Goal: Transaction & Acquisition: Purchase product/service

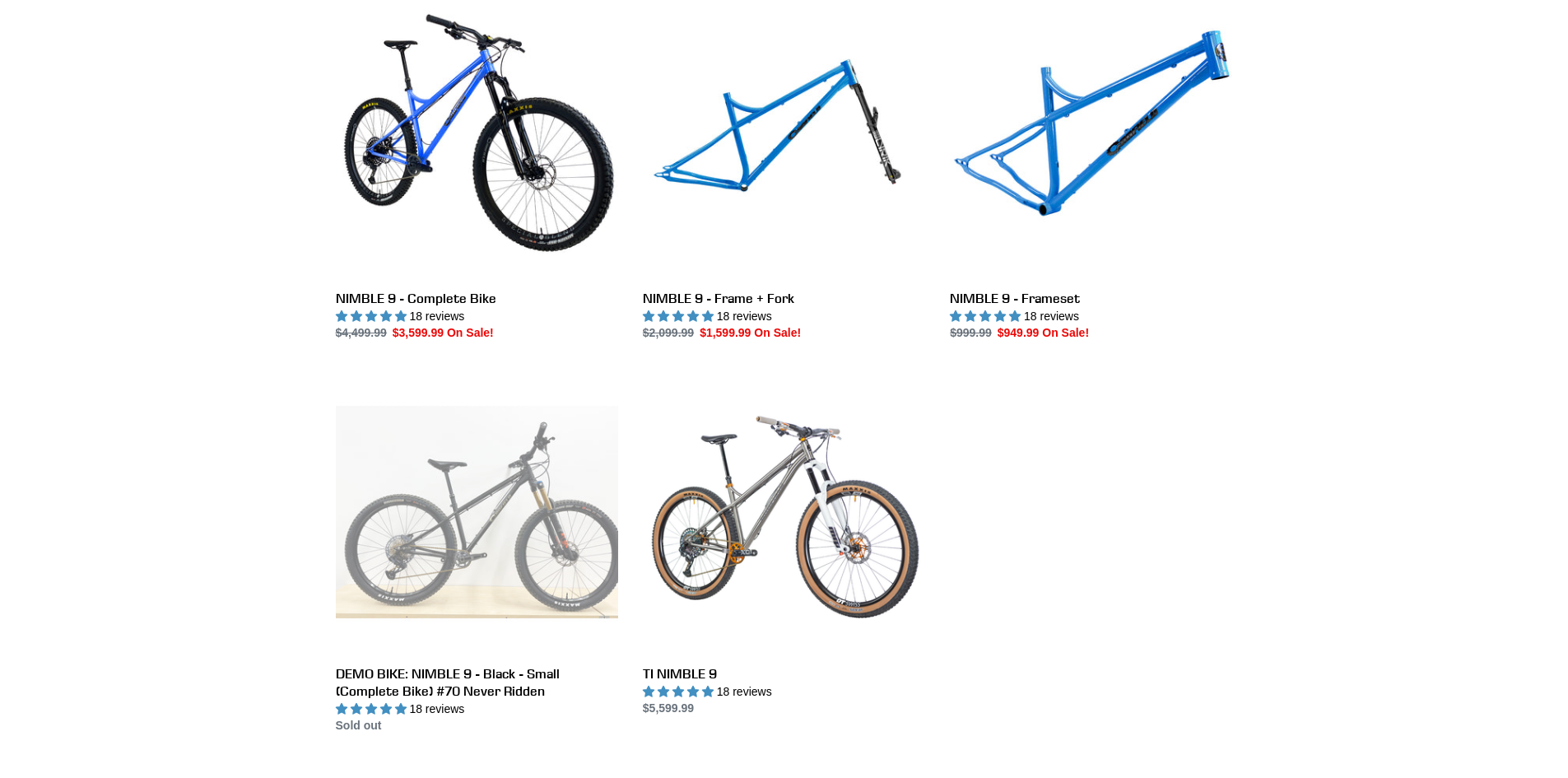
scroll to position [494, 0]
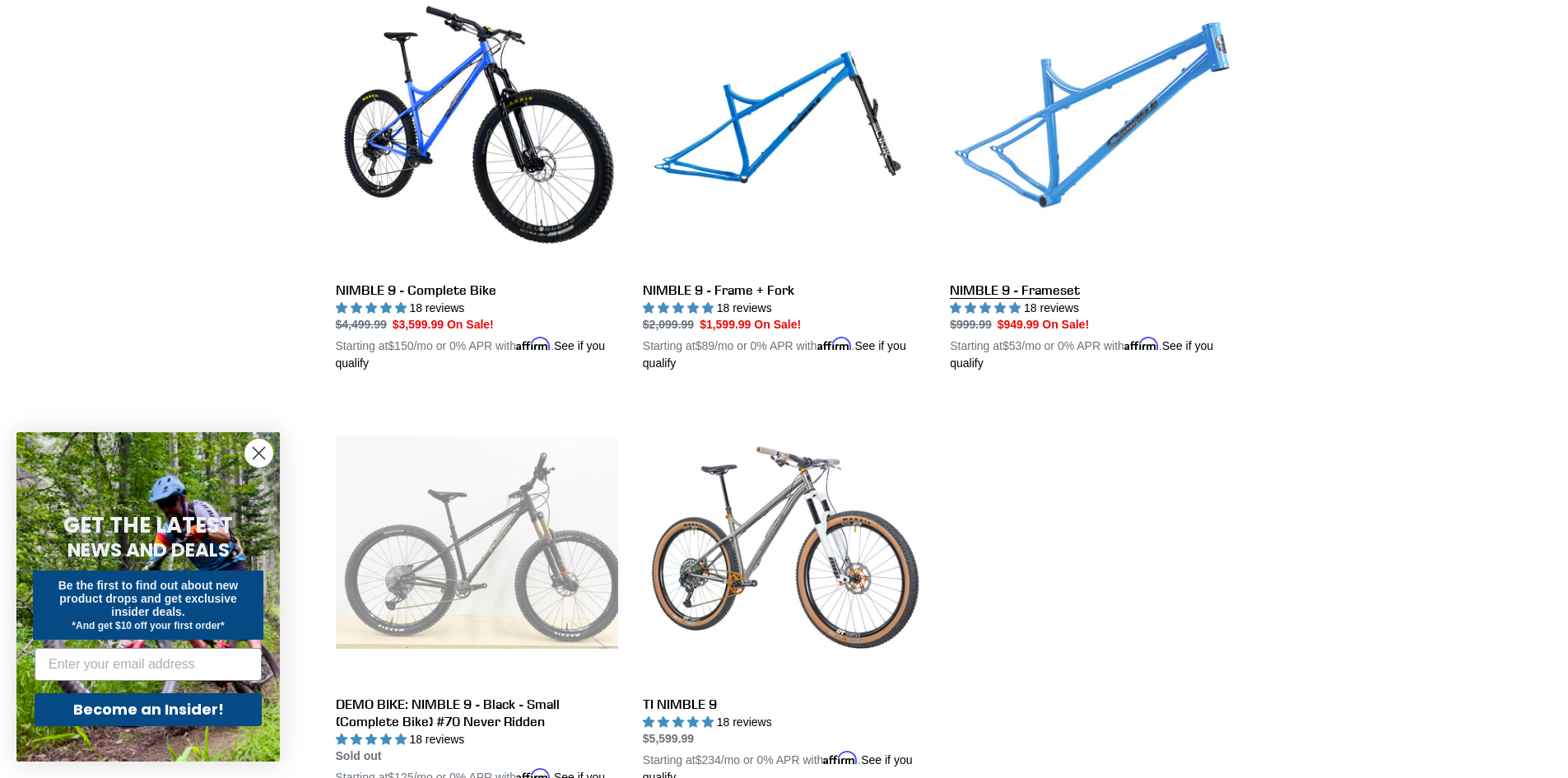
click at [1073, 151] on link "NIMBLE 9 - Frameset" at bounding box center [1090, 180] width 282 height 385
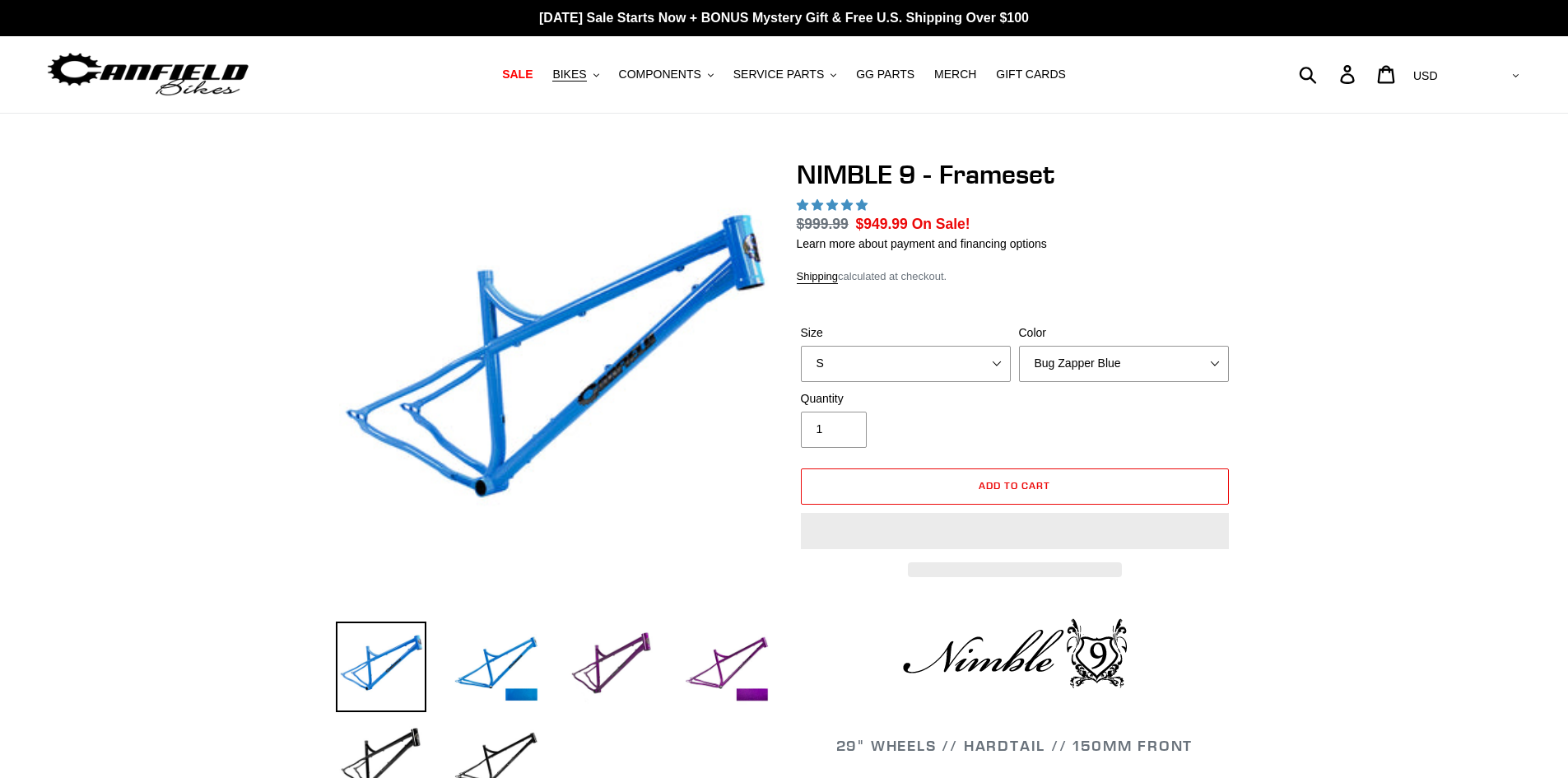
select select "highest-rating"
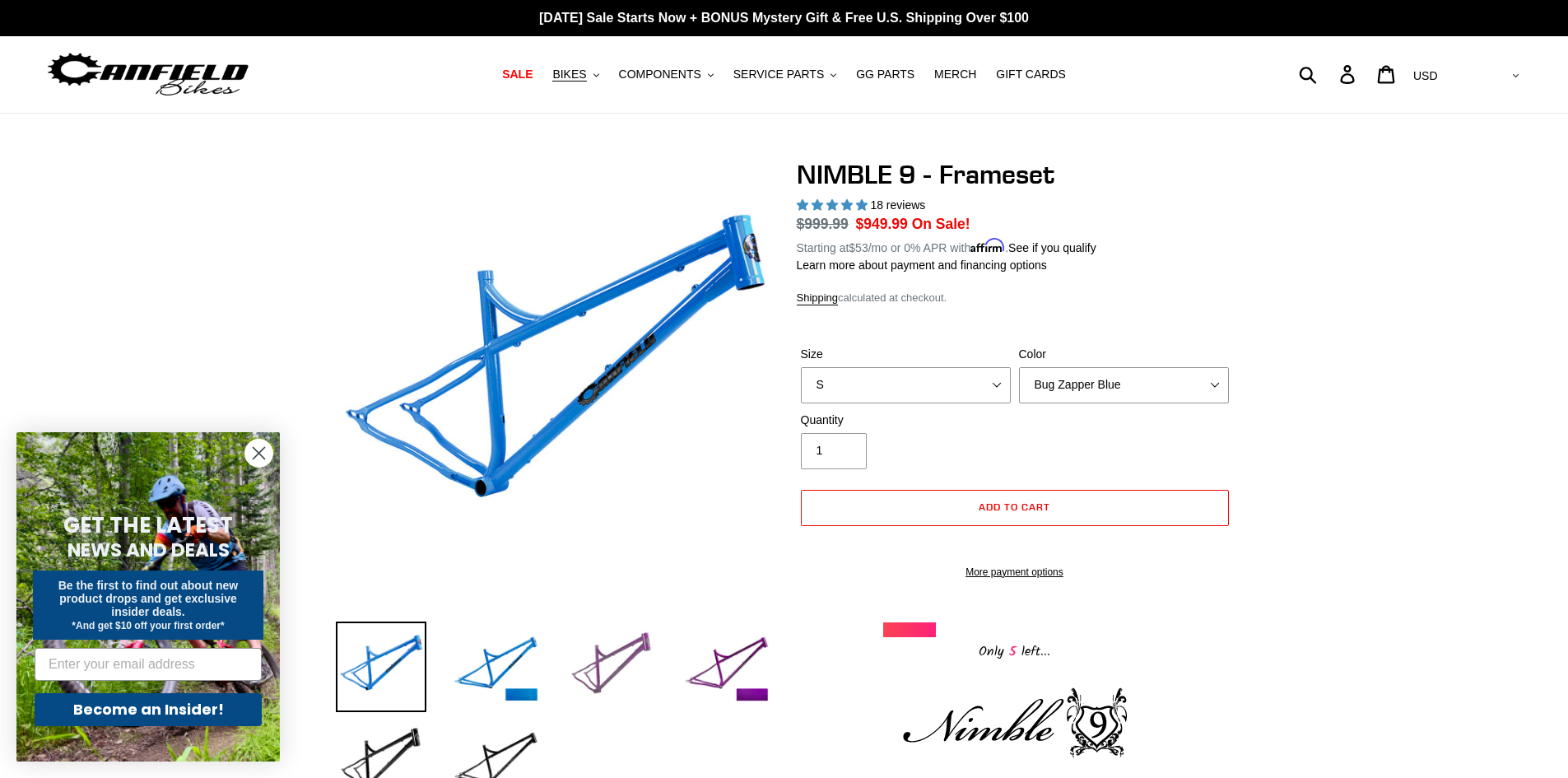
click at [600, 664] on img at bounding box center [612, 667] width 91 height 91
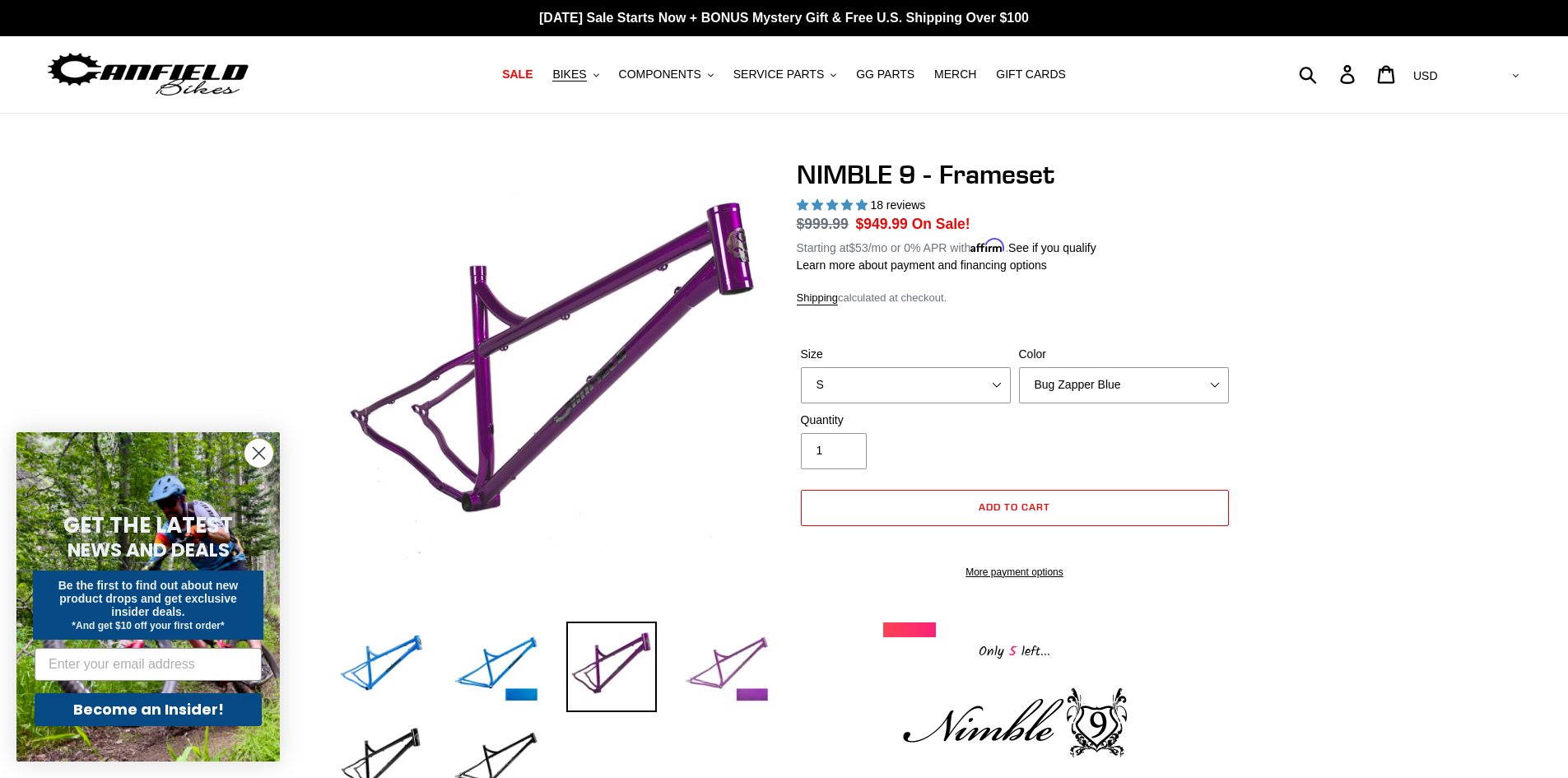
click at [733, 675] on img at bounding box center [727, 667] width 91 height 91
